Goal: Transaction & Acquisition: Download file/media

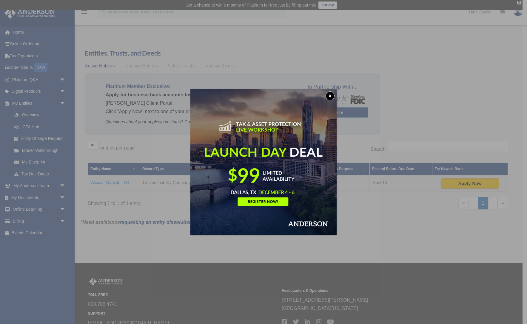
click at [331, 95] on button "x" at bounding box center [330, 95] width 9 height 9
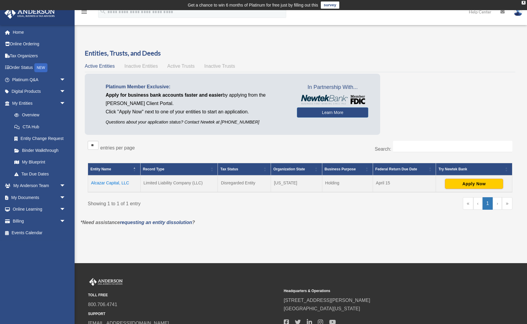
click at [118, 182] on td "Alcazar Capital, LLC" at bounding box center [114, 184] width 53 height 17
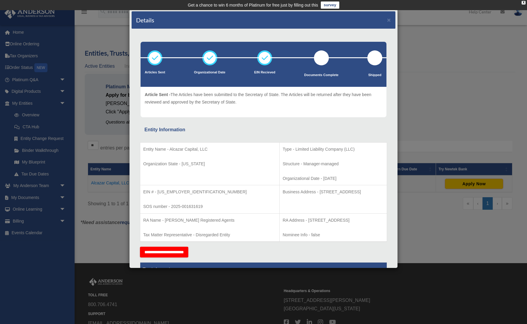
click at [78, 139] on div "Details × Articles Sent Organizational Date" at bounding box center [263, 162] width 527 height 324
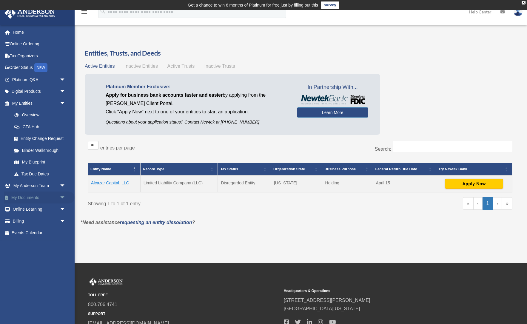
click at [28, 194] on link "My Documents arrow_drop_down" at bounding box center [39, 198] width 70 height 12
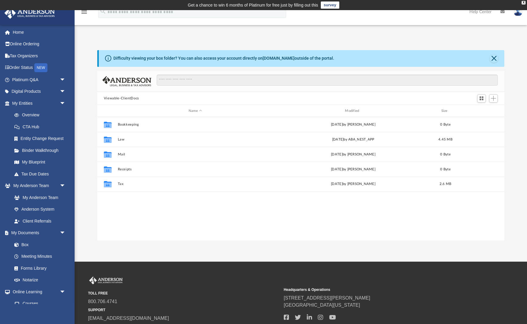
scroll to position [136, 408]
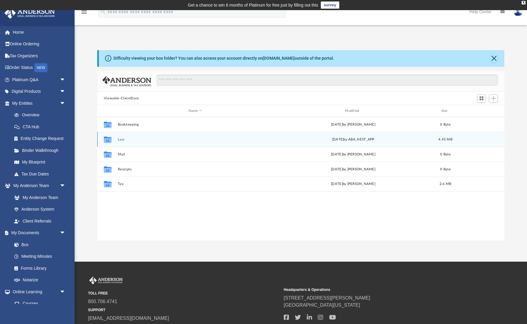
click at [122, 139] on button "Law" at bounding box center [195, 140] width 155 height 4
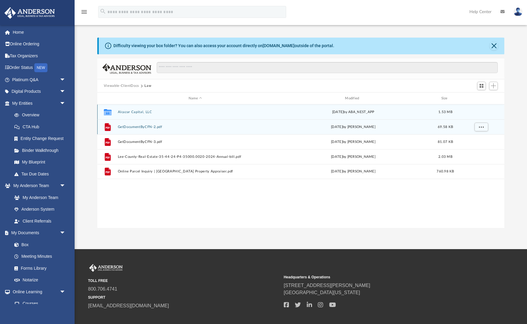
scroll to position [14, 0]
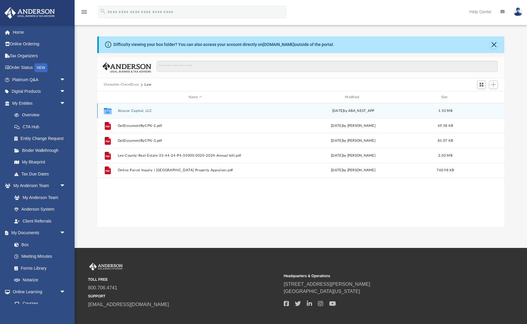
drag, startPoint x: 145, startPoint y: 110, endPoint x: 148, endPoint y: 111, distance: 3.5
click at [145, 110] on button "Alcazar Capital, LLC" at bounding box center [195, 111] width 155 height 4
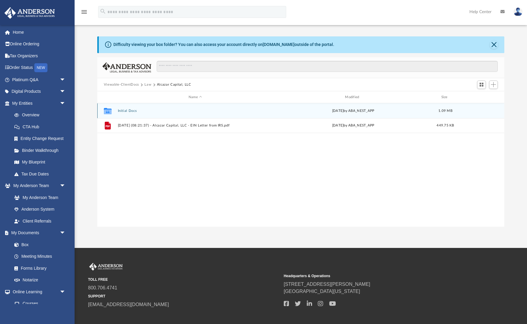
click at [128, 111] on button "Initial Docs" at bounding box center [195, 111] width 155 height 4
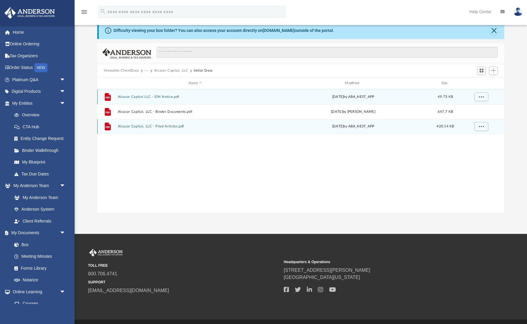
scroll to position [28, 0]
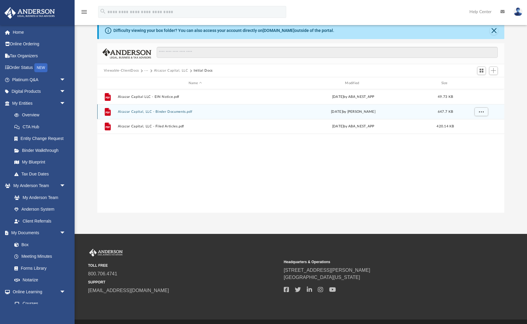
click at [136, 113] on button "Alcazar Capital, LLC - Binder Documents.pdf" at bounding box center [195, 112] width 155 height 4
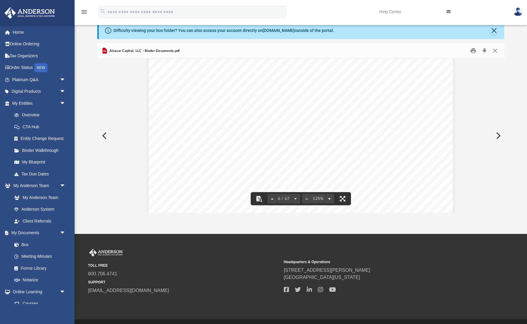
scroll to position [2104, 0]
click at [484, 50] on button "Download" at bounding box center [484, 50] width 11 height 9
